Goal: Task Accomplishment & Management: Manage account settings

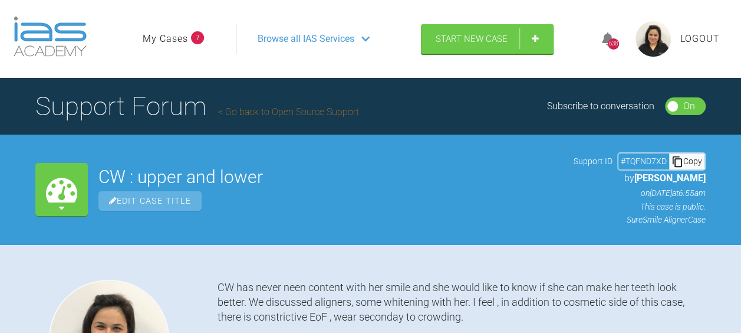
click at [136, 200] on span "Edit Case Title" at bounding box center [149, 200] width 103 height 19
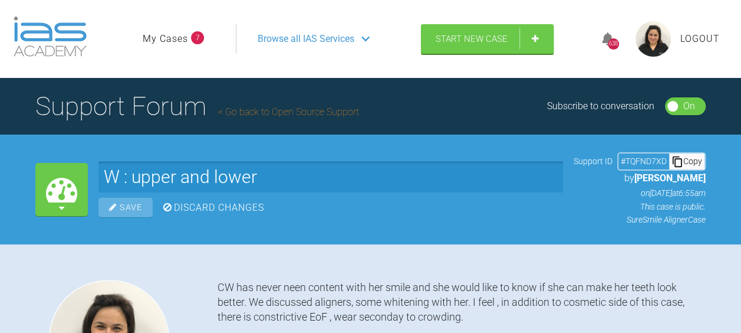
type input "SW : upper and lower"
click at [129, 209] on div "Save" at bounding box center [125, 207] width 54 height 19
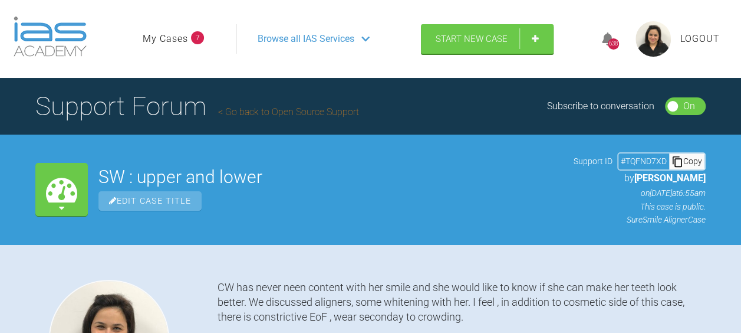
click at [63, 202] on div at bounding box center [61, 207] width 5 height 15
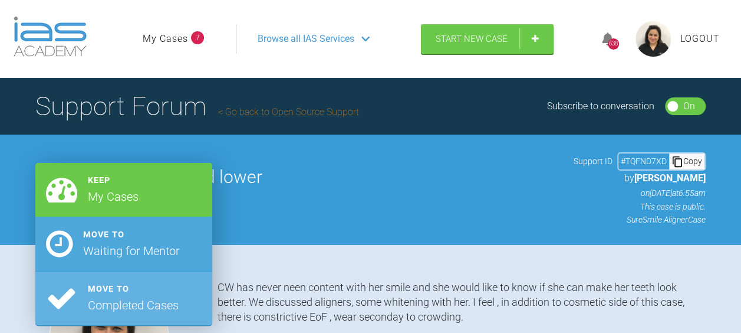
click at [61, 243] on icon at bounding box center [59, 243] width 27 height 31
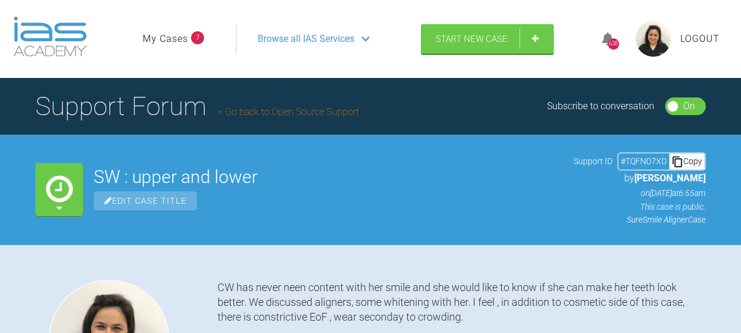
click at [274, 47] on div "Browse all IAS Services" at bounding box center [323, 38] width 153 height 29
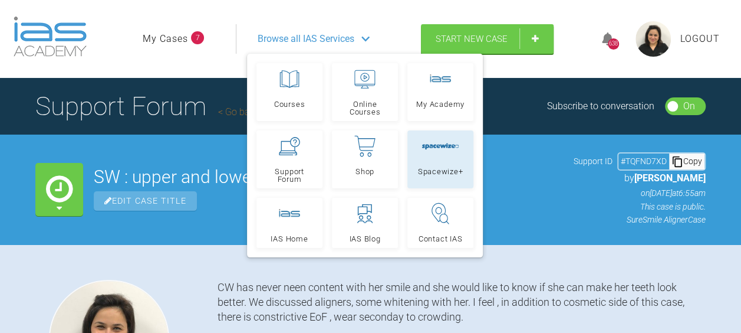
click at [436, 160] on link "Spacewize+" at bounding box center [440, 159] width 66 height 58
